Goal: Information Seeking & Learning: Learn about a topic

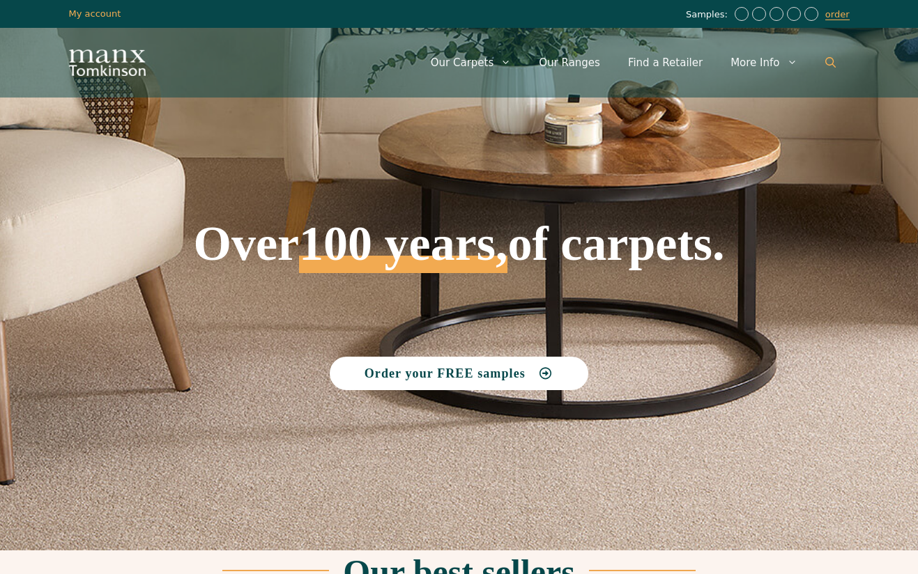
click at [833, 57] on icon "Open Search Bar" at bounding box center [830, 62] width 10 height 10
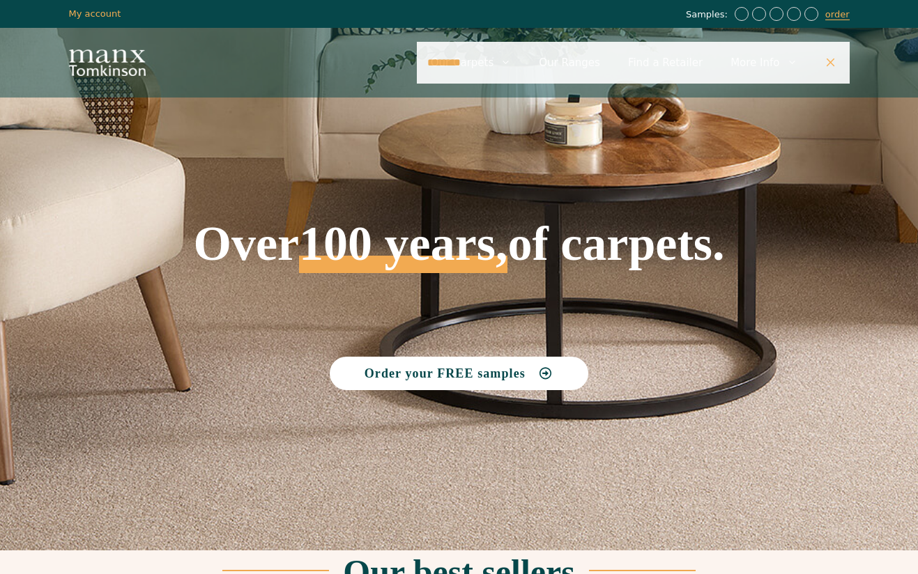
type input "********"
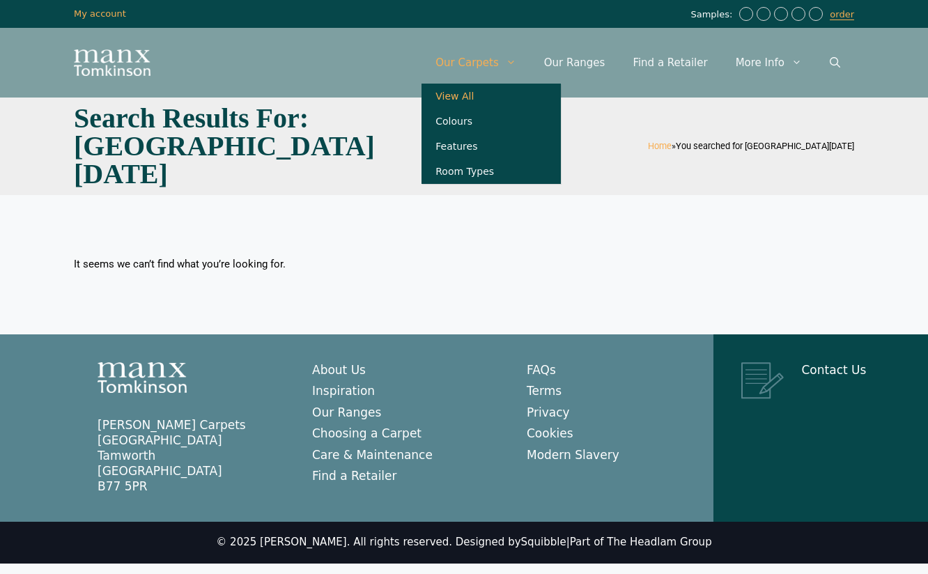
click at [482, 98] on link "View All" at bounding box center [491, 96] width 139 height 25
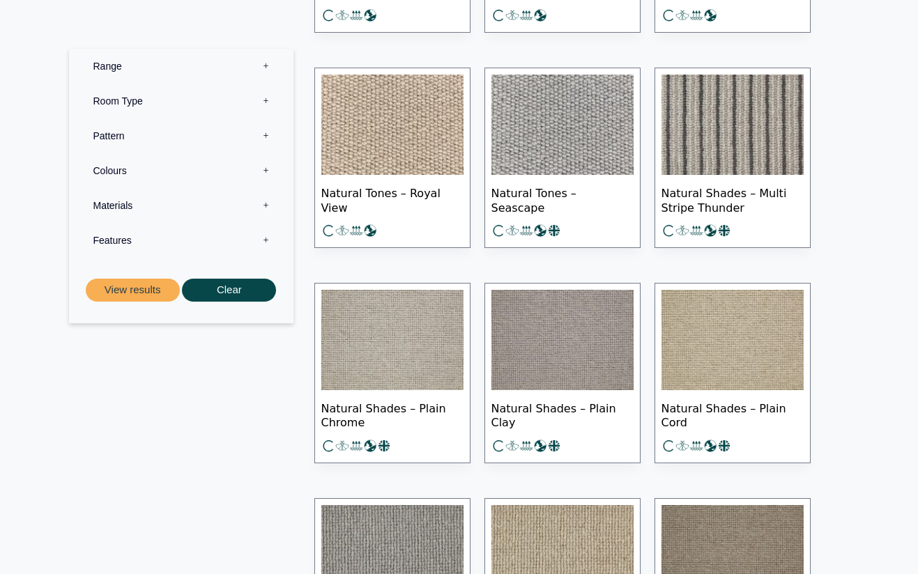
scroll to position [9755, 0]
click at [265, 68] on label "Range 0" at bounding box center [180, 66] width 203 height 35
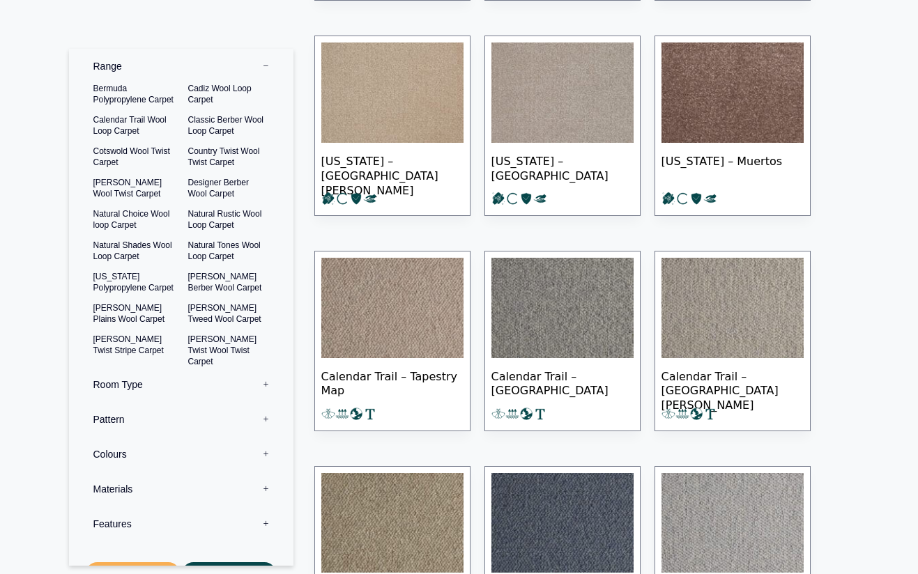
scroll to position [0, 0]
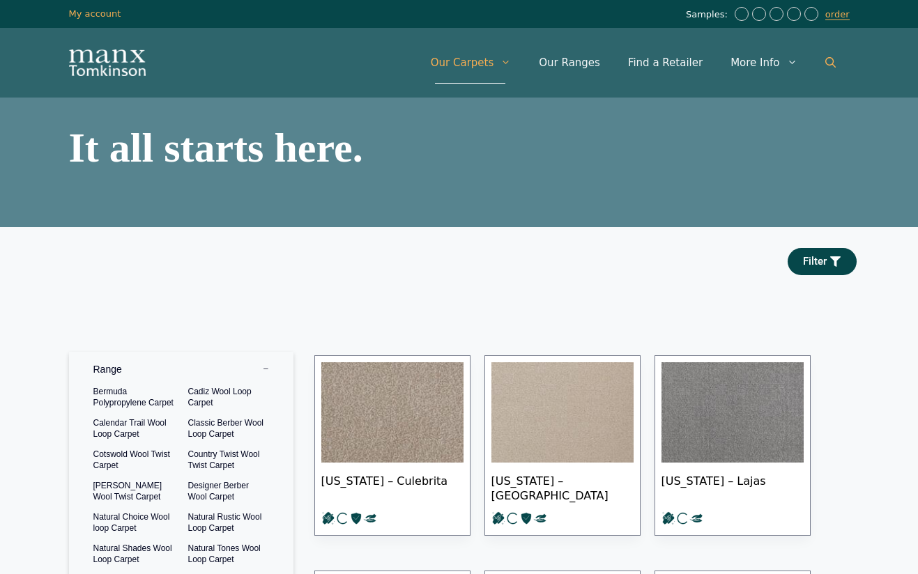
click at [833, 58] on icon "Open Search Bar" at bounding box center [830, 62] width 10 height 10
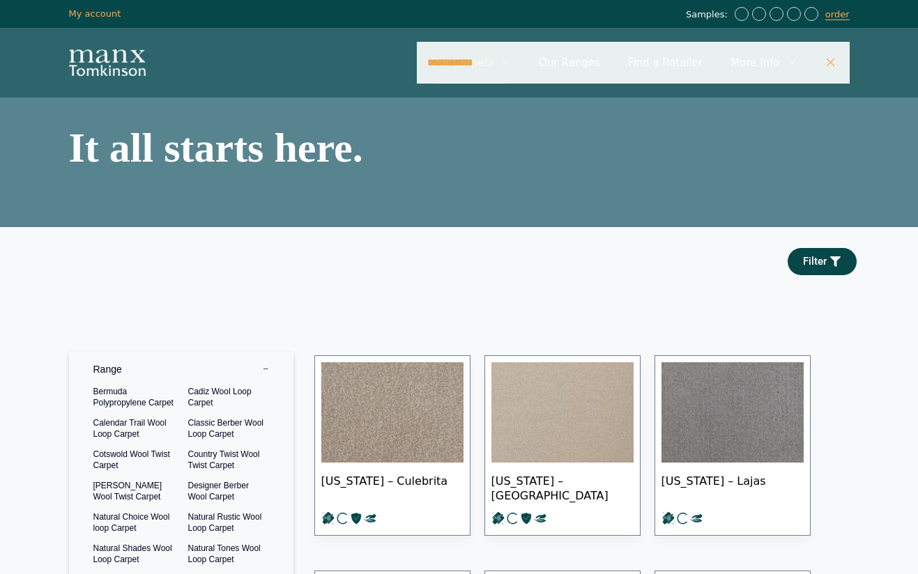
type input "**********"
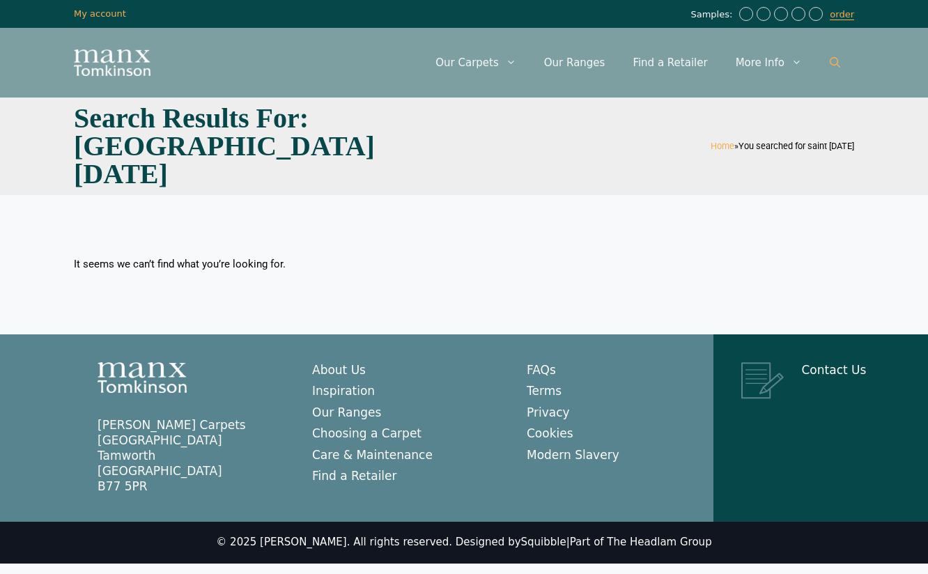
click at [830, 61] on icon "Open Search Bar" at bounding box center [835, 62] width 10 height 10
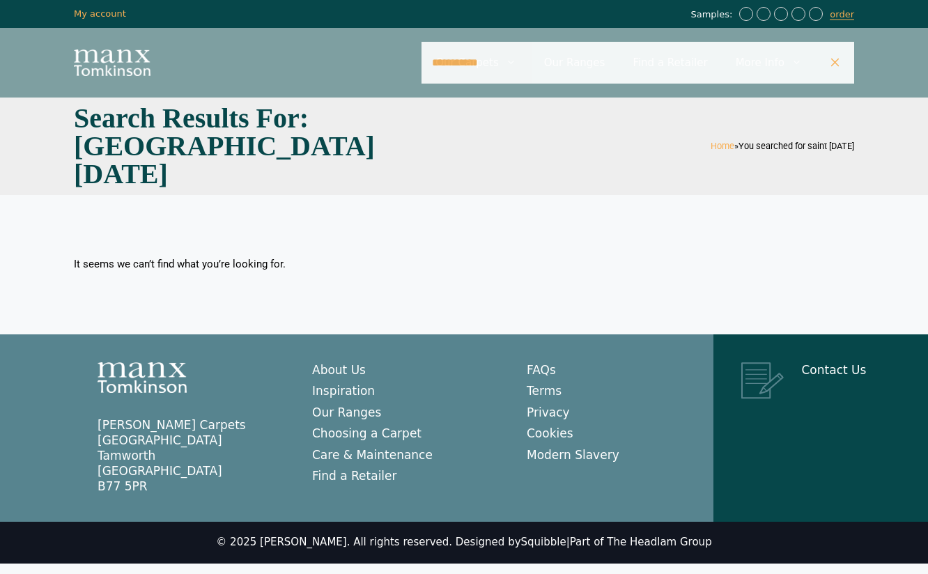
click at [479, 59] on input "**********" at bounding box center [638, 63] width 433 height 42
type input "********"
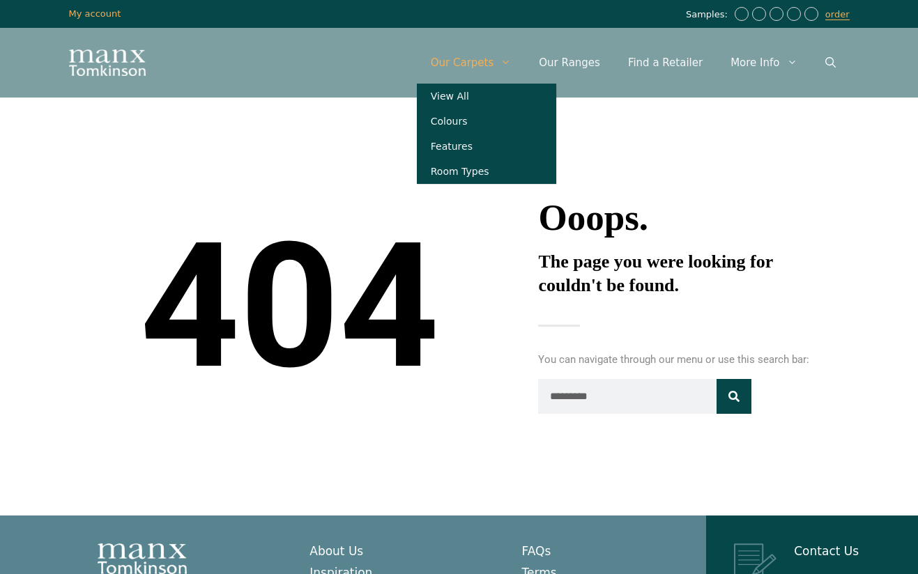
click at [516, 61] on span "Primary" at bounding box center [508, 63] width 31 height 42
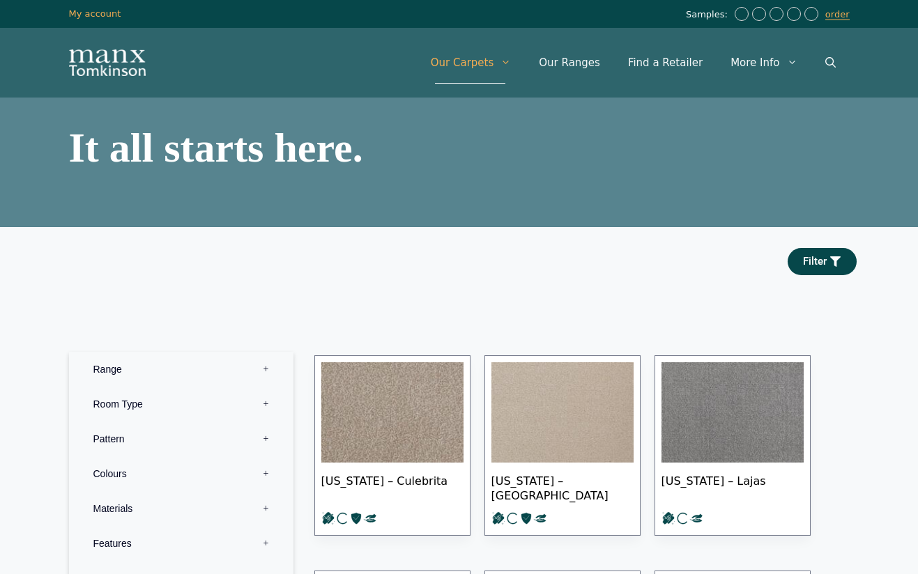
click at [265, 364] on label "Range 0" at bounding box center [180, 369] width 203 height 35
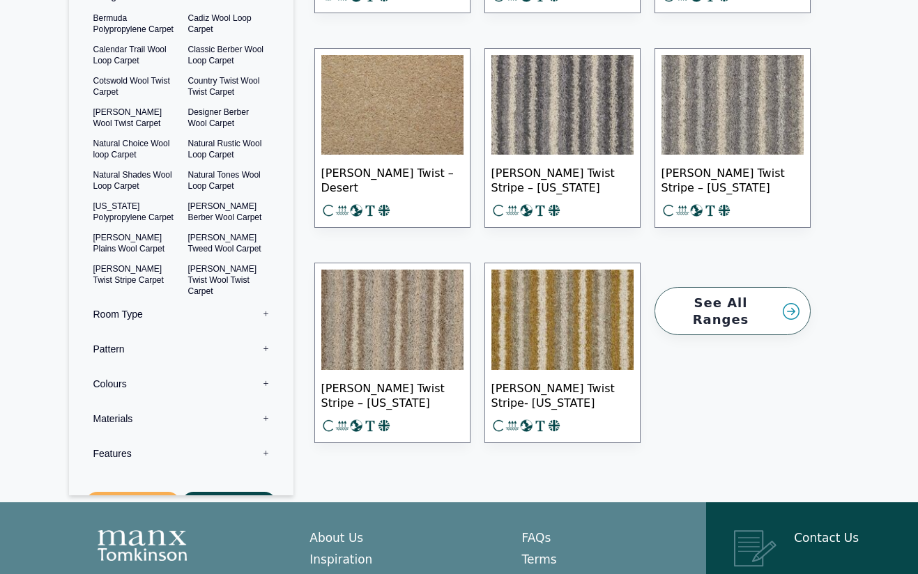
scroll to position [18395, 0]
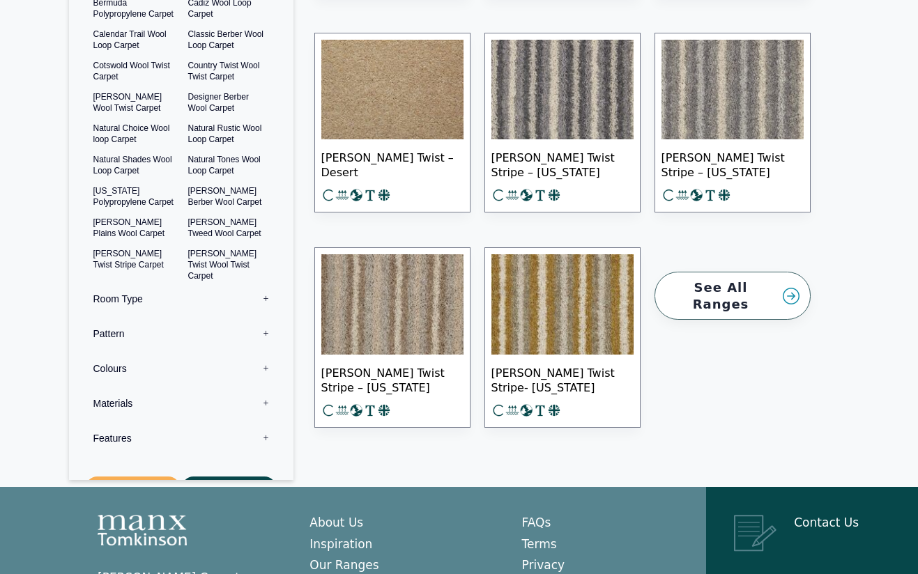
click at [778, 287] on link "See All Ranges" at bounding box center [732, 296] width 156 height 48
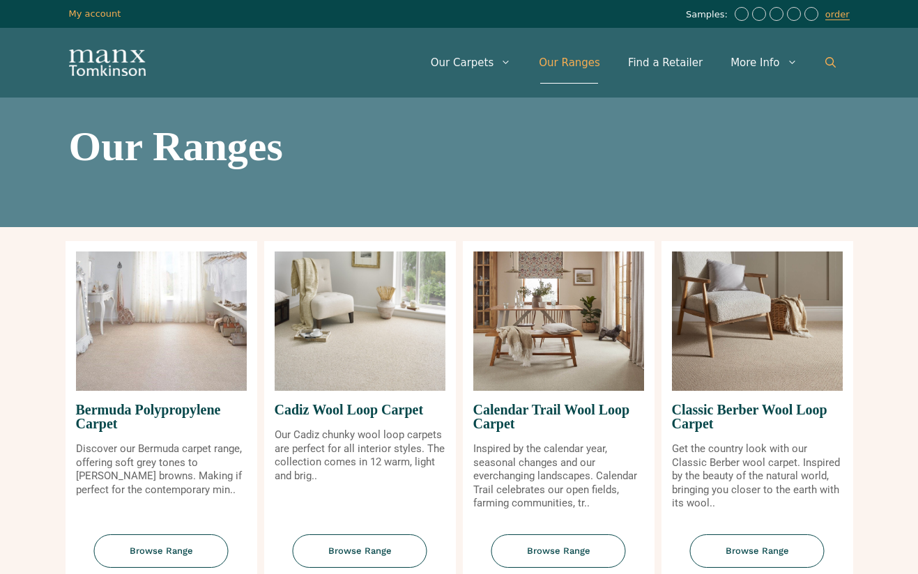
click at [827, 59] on icon "Open Search Bar" at bounding box center [830, 62] width 10 height 10
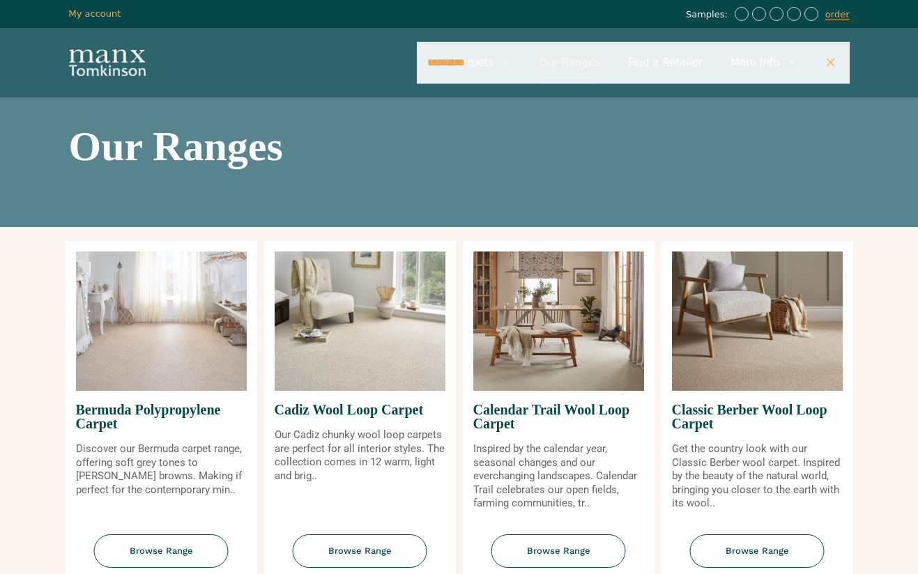
type input "*********"
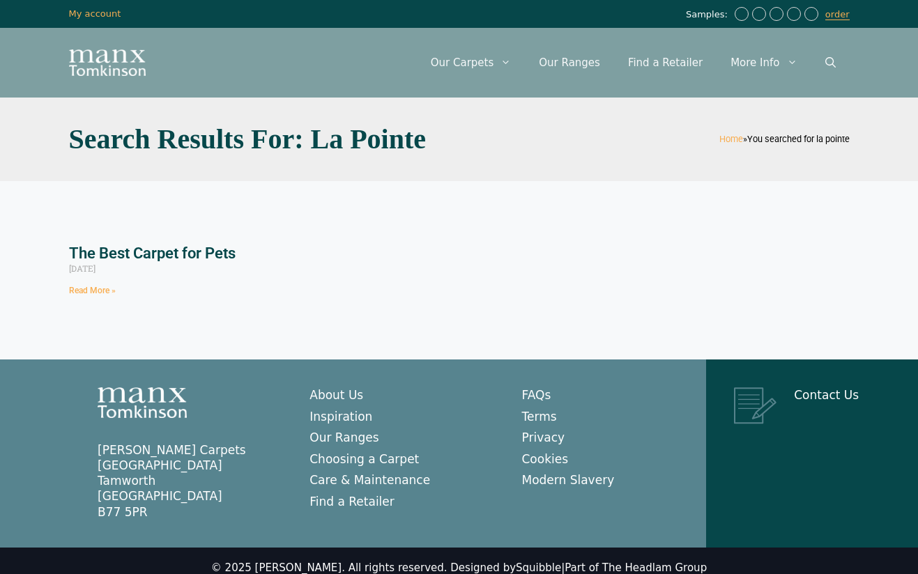
click at [103, 291] on link "Read More »" at bounding box center [92, 291] width 47 height 10
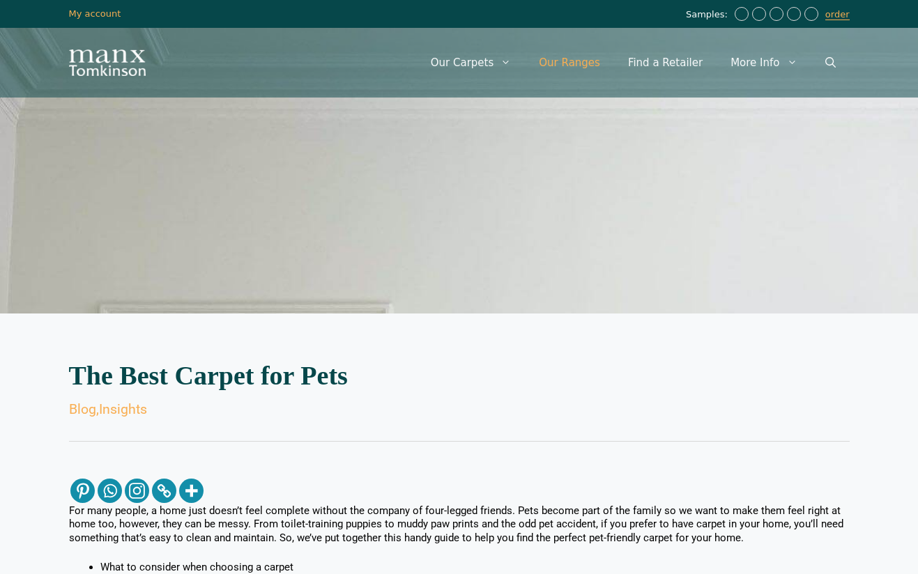
click at [581, 65] on link "Our Ranges" at bounding box center [569, 63] width 89 height 42
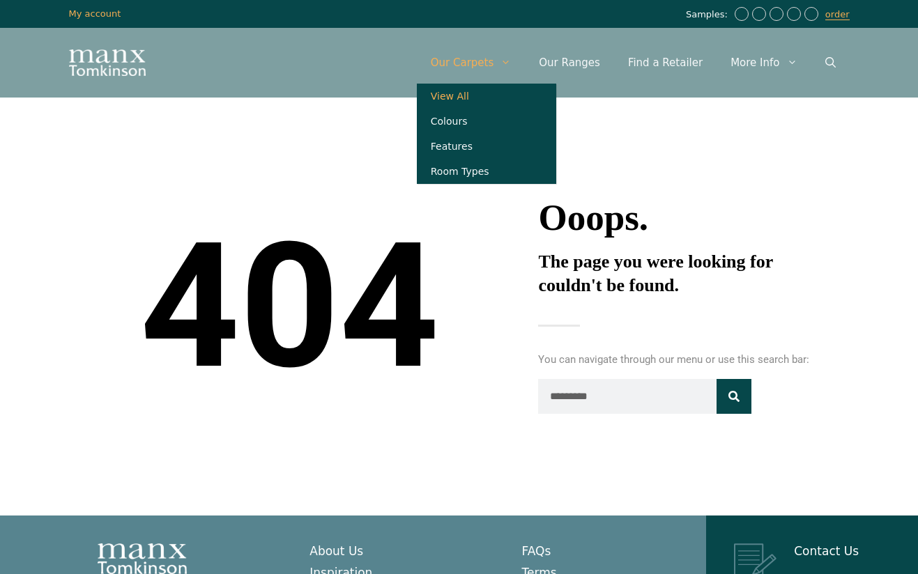
click at [473, 98] on link "View All" at bounding box center [486, 96] width 139 height 25
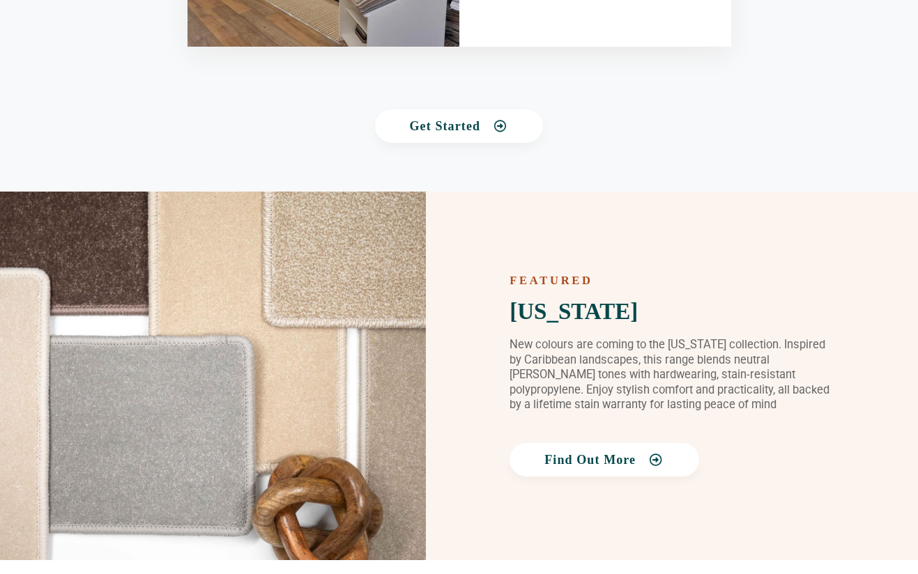
scroll to position [1807, 0]
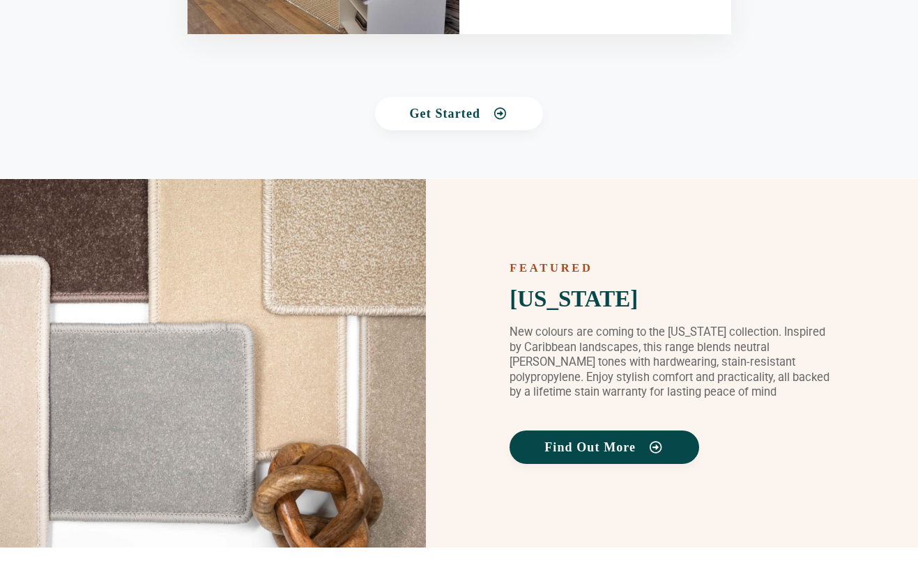
click at [587, 439] on link "Find Out More" at bounding box center [603, 447] width 189 height 33
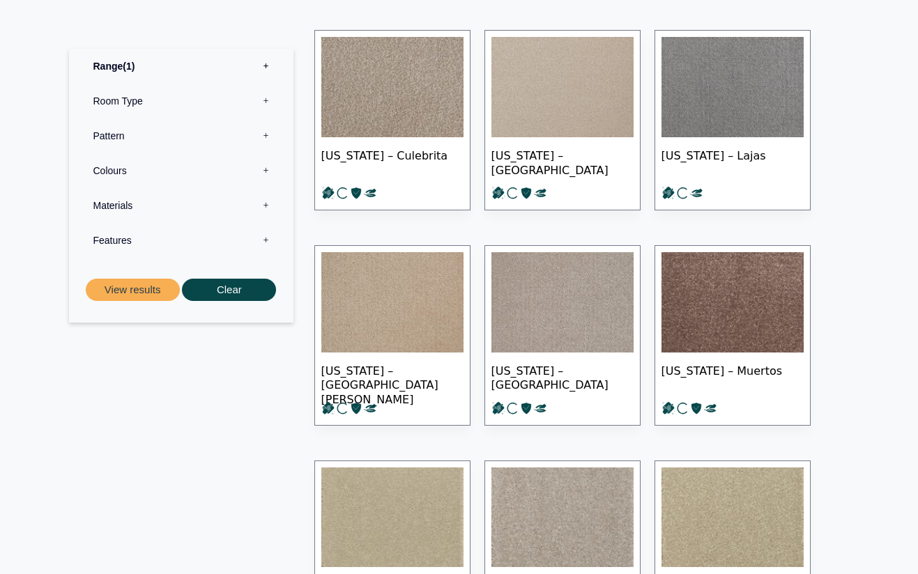
scroll to position [766, 0]
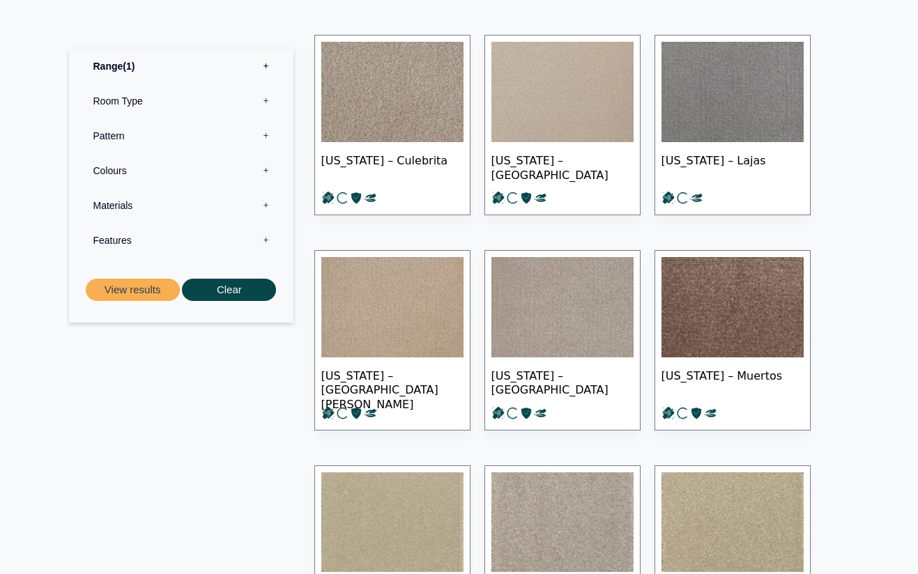
click at [264, 166] on label "Colours 0" at bounding box center [180, 170] width 203 height 35
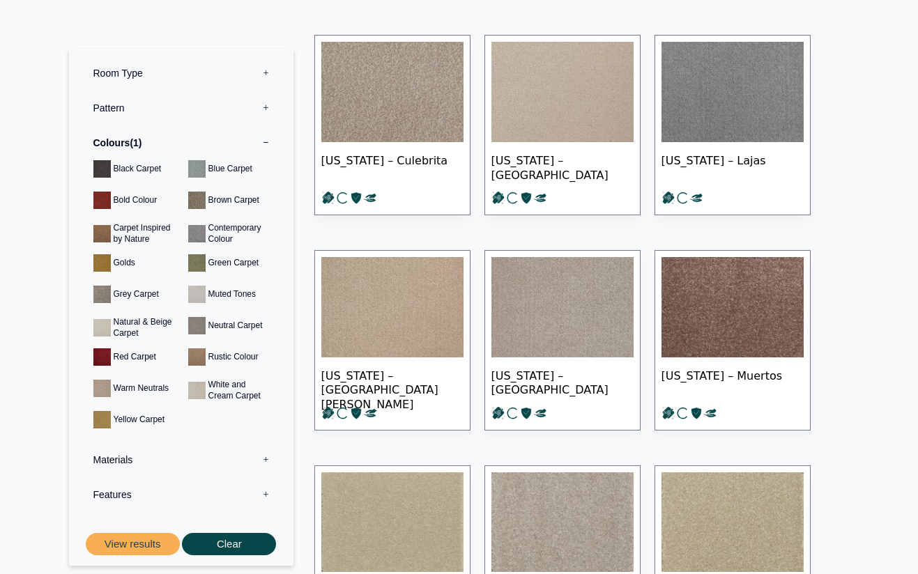
scroll to position [40, 0]
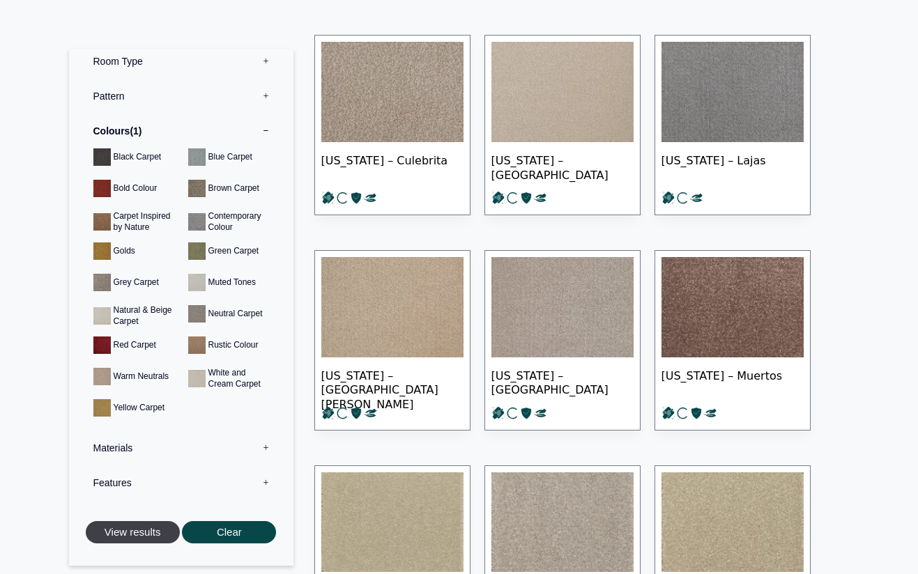
click at [130, 537] on button "View results" at bounding box center [133, 532] width 94 height 23
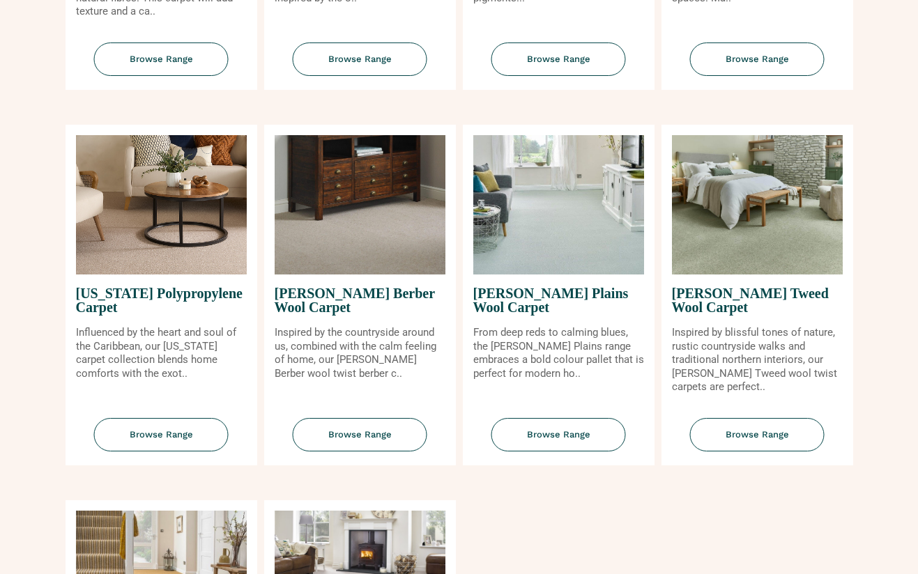
scroll to position [1254, 0]
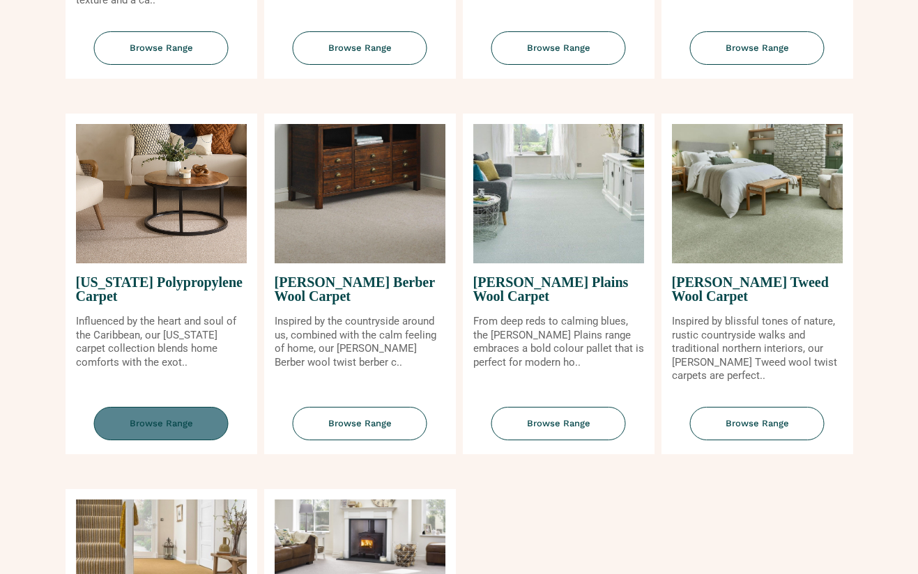
click at [157, 428] on span "Browse Range" at bounding box center [161, 424] width 134 height 34
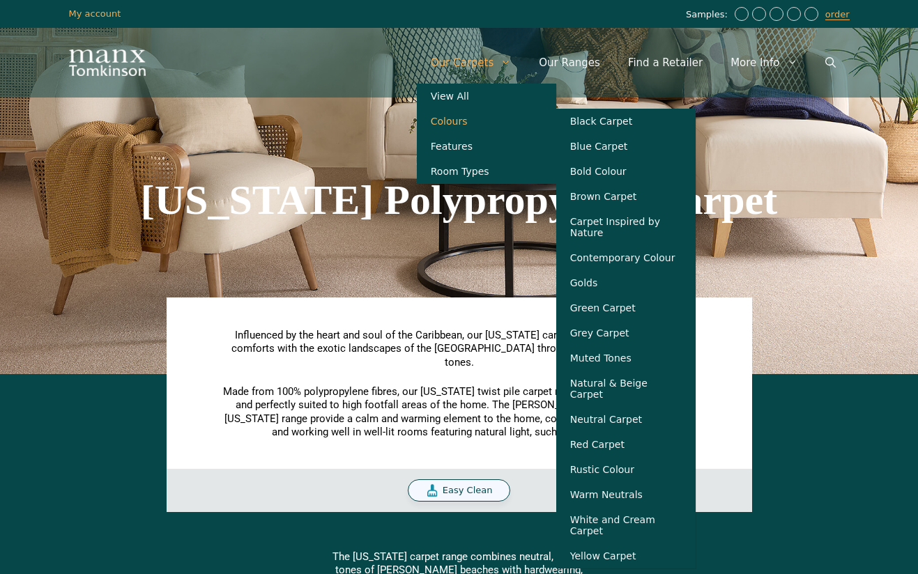
click at [475, 121] on link "Colours" at bounding box center [486, 121] width 139 height 25
click at [612, 285] on link "Golds" at bounding box center [625, 282] width 139 height 25
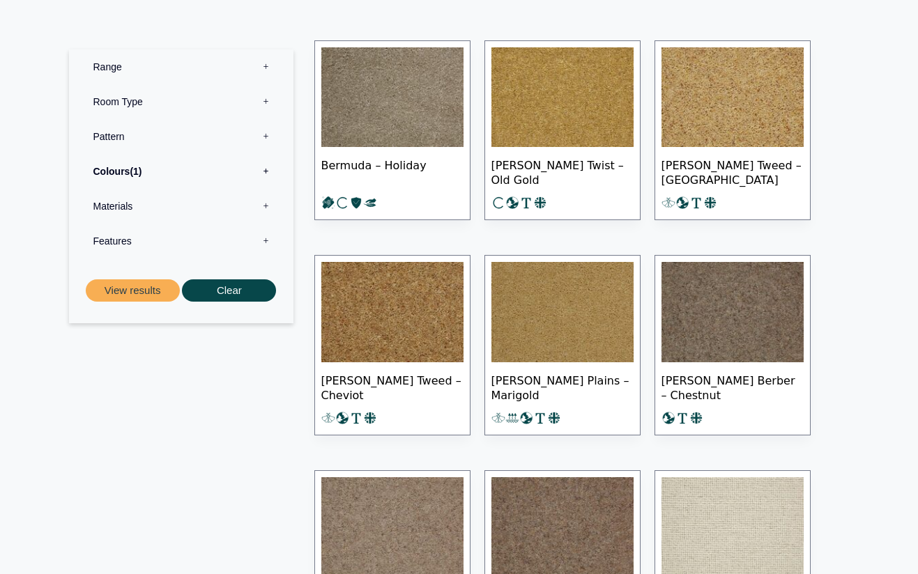
scroll to position [488, 0]
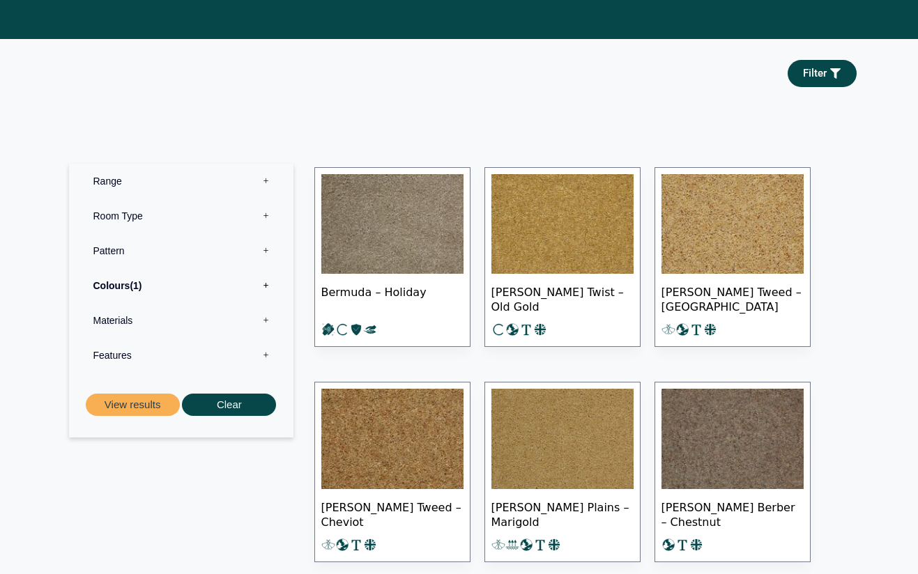
click at [579, 196] on img at bounding box center [562, 224] width 142 height 100
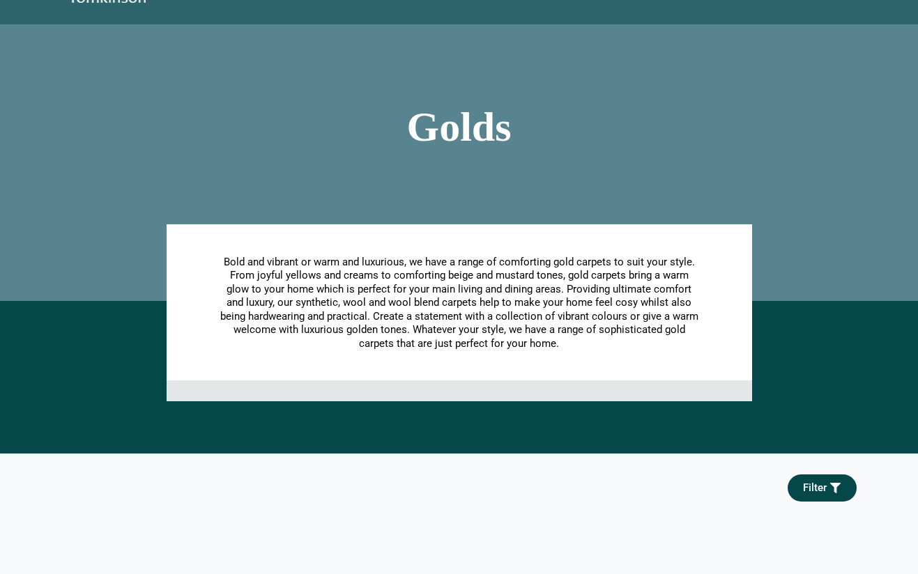
scroll to position [0, 0]
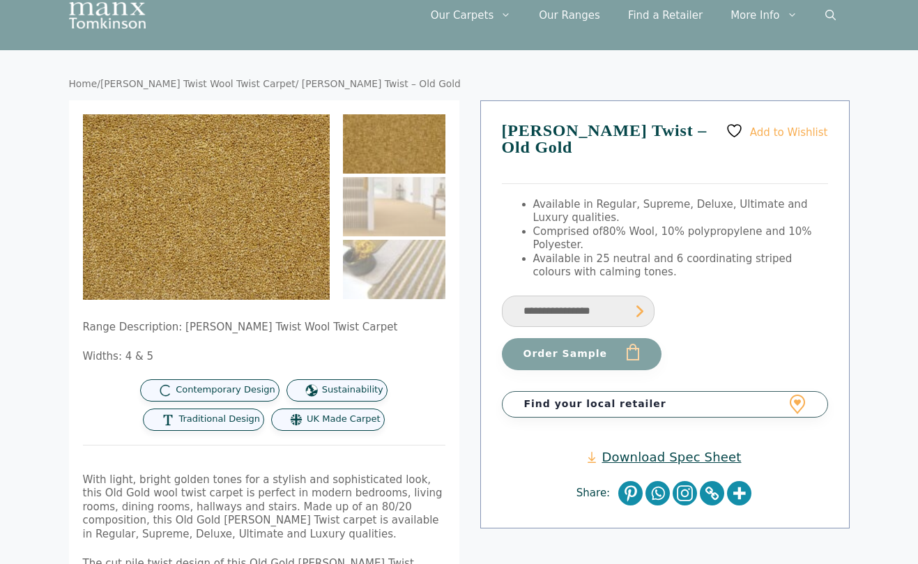
scroll to position [70, 0]
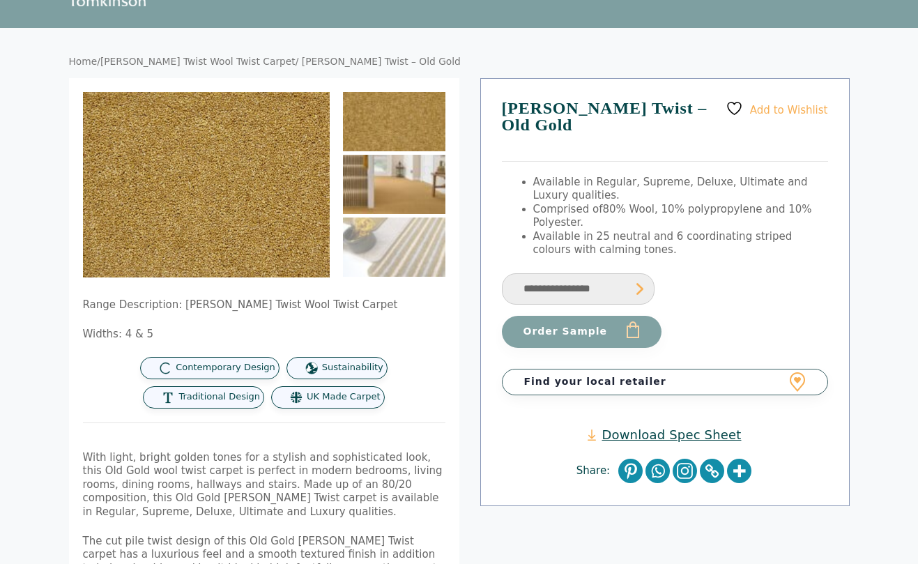
click at [392, 173] on img at bounding box center [394, 184] width 102 height 59
